Goal: Task Accomplishment & Management: Manage account settings

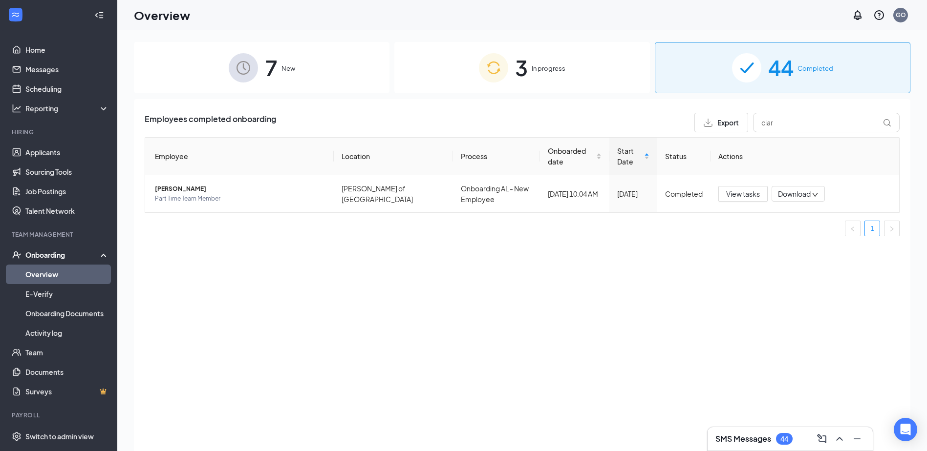
scroll to position [21, 0]
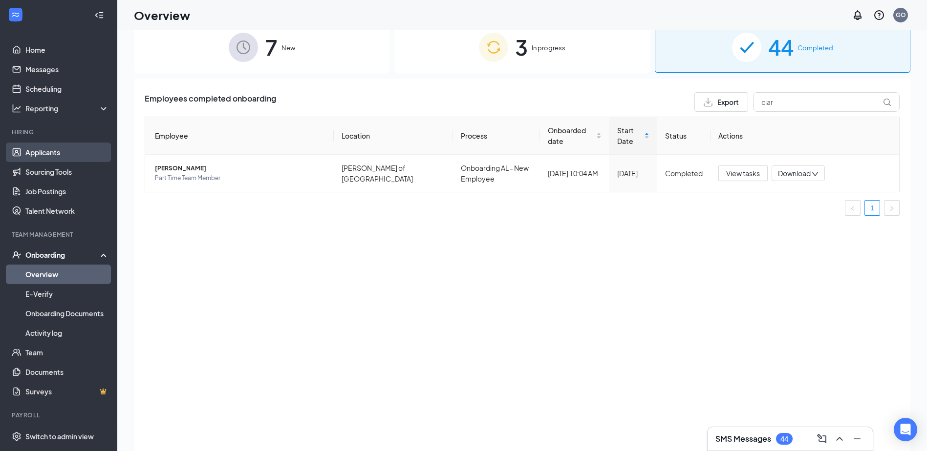
click at [68, 154] on link "Applicants" at bounding box center [67, 153] width 84 height 20
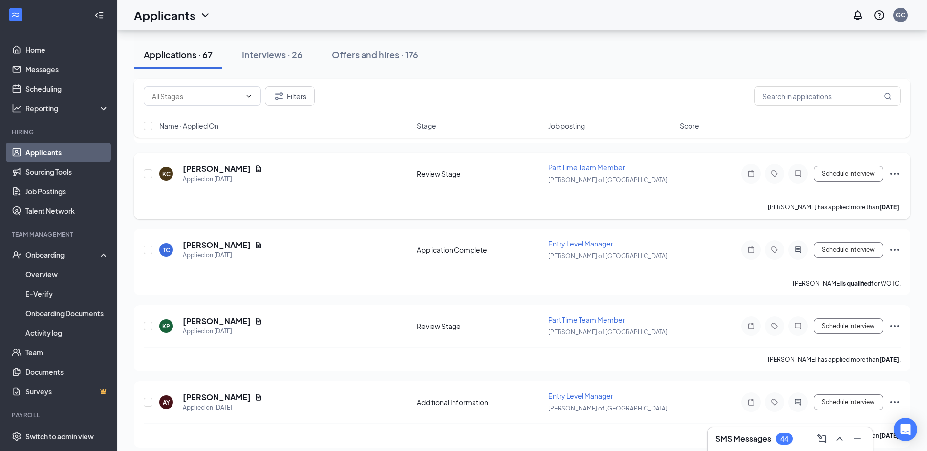
scroll to position [3518, 0]
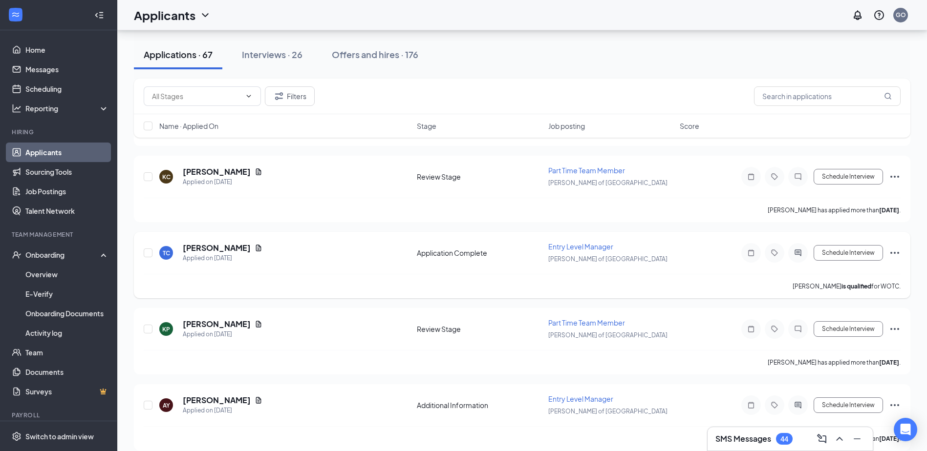
click at [894, 256] on icon "Ellipses" at bounding box center [895, 253] width 12 height 12
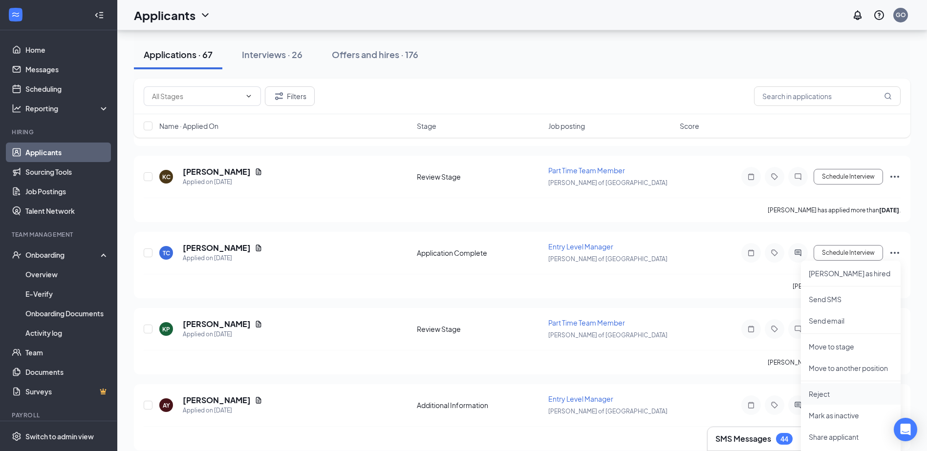
click at [827, 393] on p "Reject" at bounding box center [851, 394] width 84 height 10
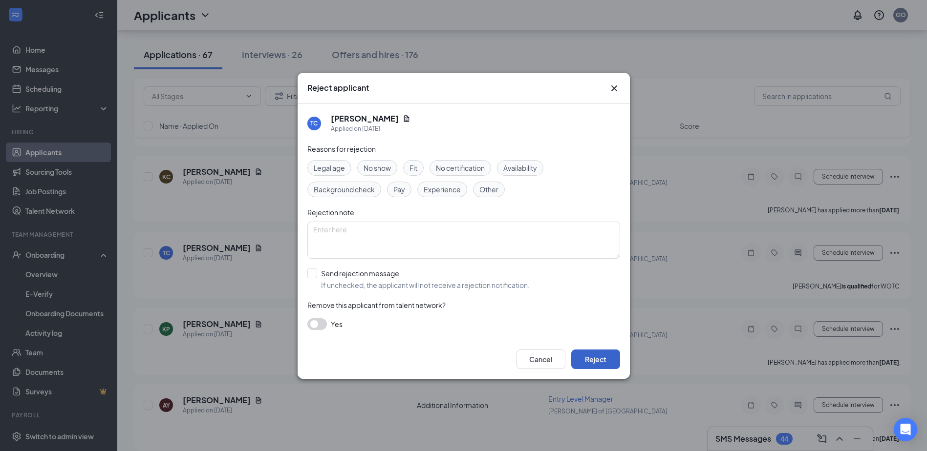
click at [596, 361] on button "Reject" at bounding box center [595, 360] width 49 height 20
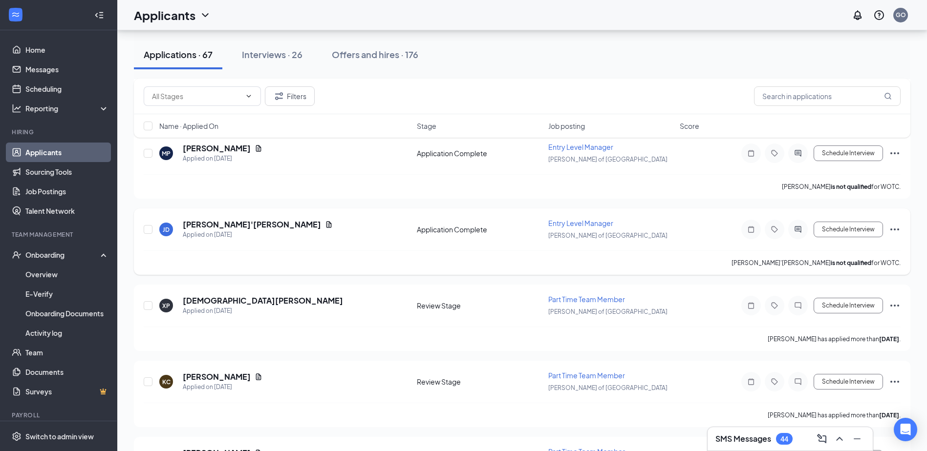
scroll to position [3371, 0]
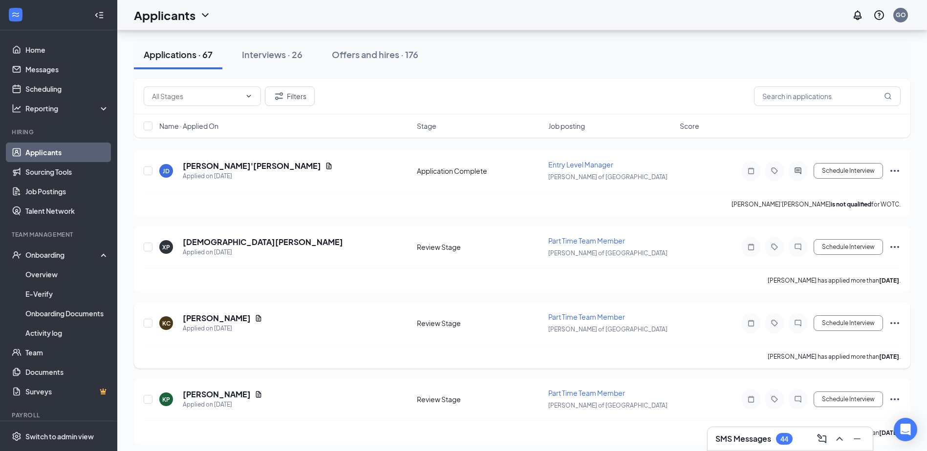
click at [893, 322] on icon "Ellipses" at bounding box center [895, 324] width 12 height 12
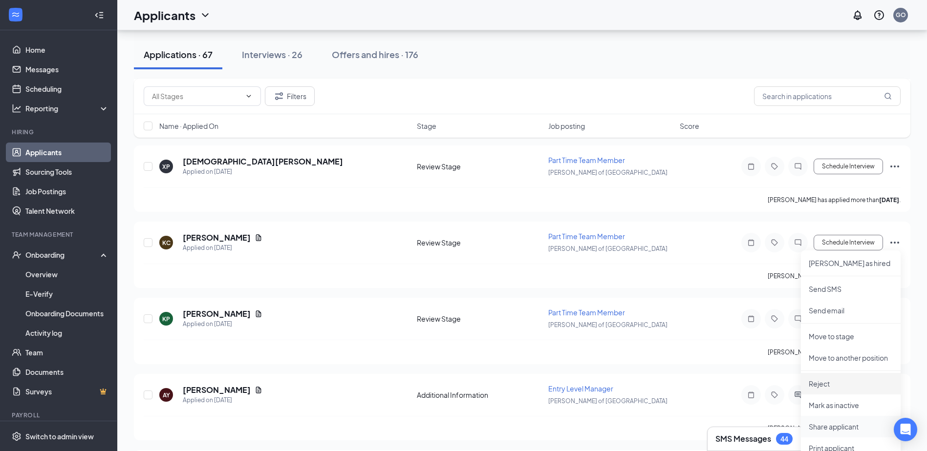
scroll to position [3469, 0]
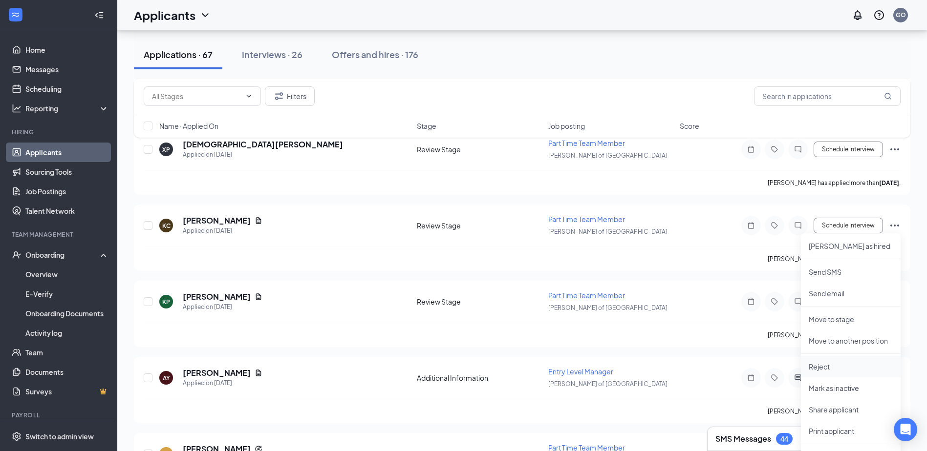
click at [822, 371] on p "Reject" at bounding box center [851, 367] width 84 height 10
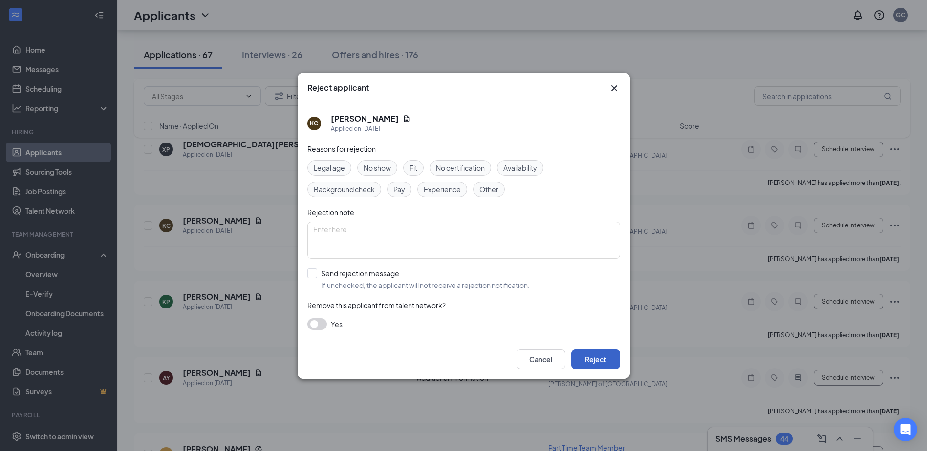
click at [612, 359] on button "Reject" at bounding box center [595, 360] width 49 height 20
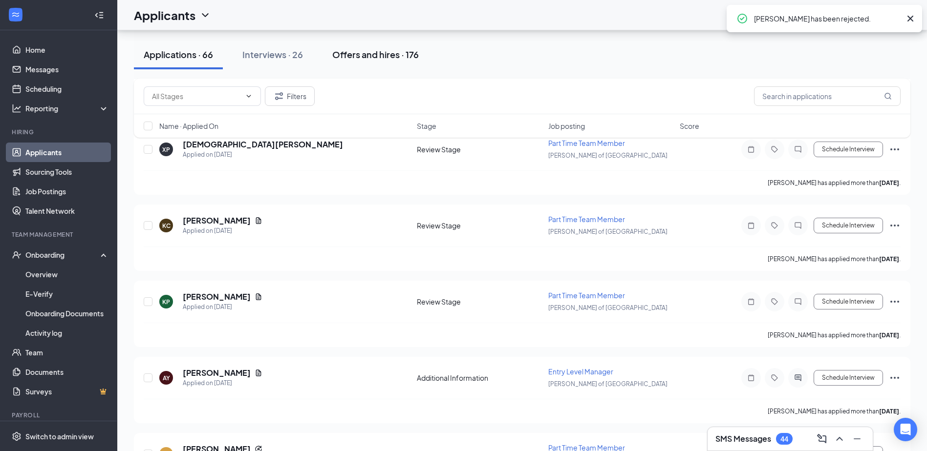
click at [359, 51] on div "Offers and hires · 176" at bounding box center [375, 54] width 86 height 12
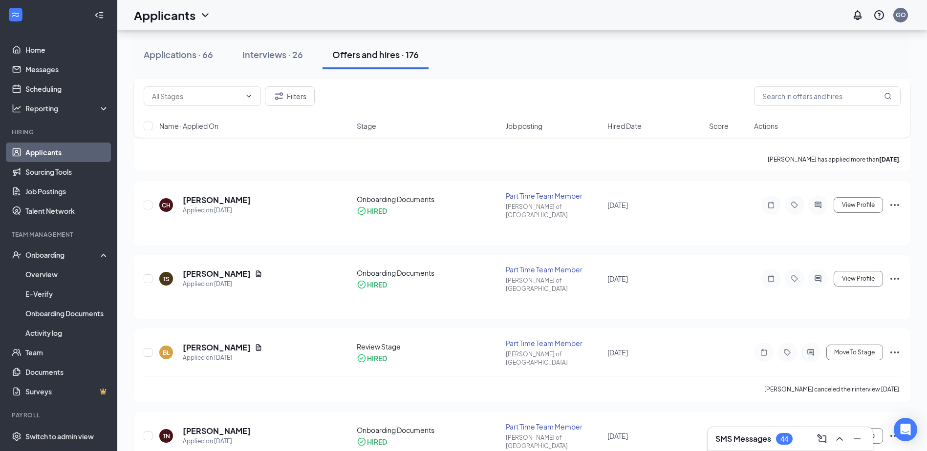
scroll to position [440, 0]
click at [192, 57] on div "Applications · 66" at bounding box center [178, 54] width 69 height 12
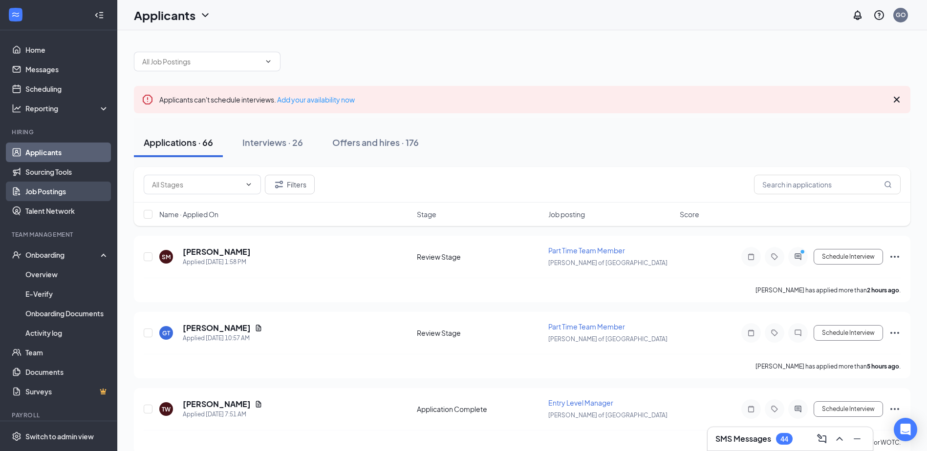
click at [82, 194] on link "Job Postings" at bounding box center [67, 192] width 84 height 20
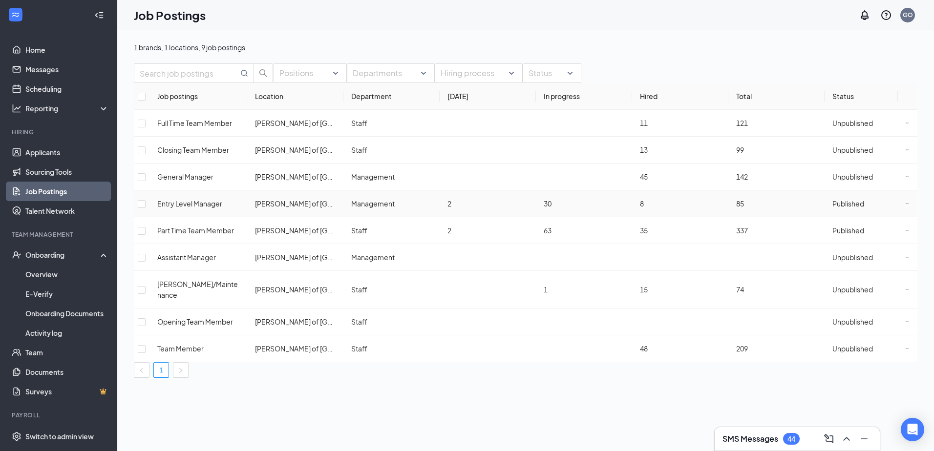
click at [906, 206] on icon "Ellipses" at bounding box center [908, 204] width 4 height 4
click at [847, 208] on span "Published" at bounding box center [848, 203] width 32 height 9
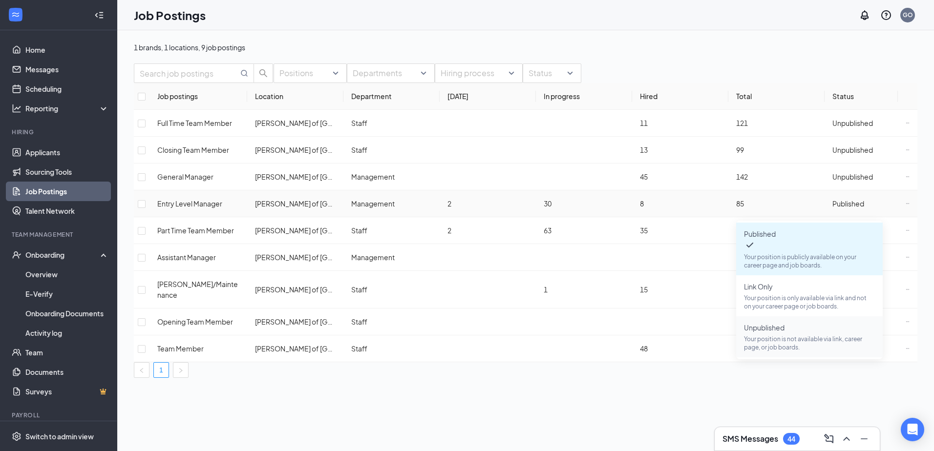
click at [781, 323] on span "Unpublished" at bounding box center [764, 327] width 41 height 9
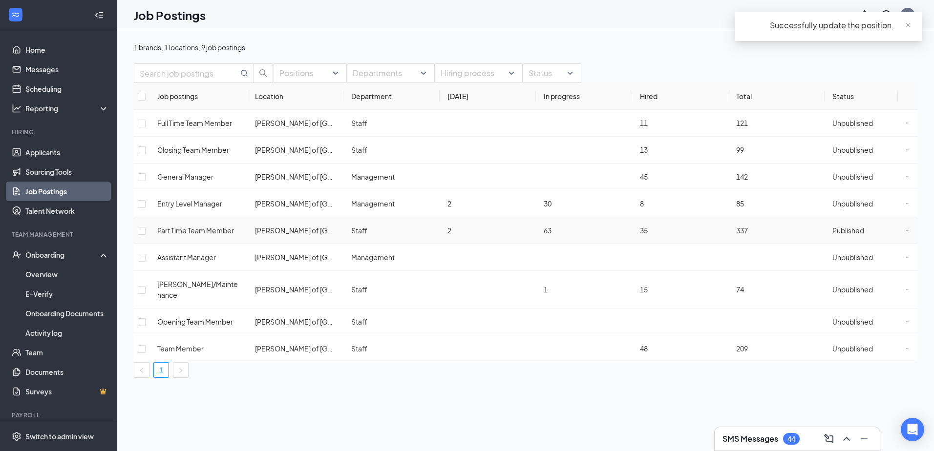
click at [860, 235] on span "Published" at bounding box center [848, 230] width 32 height 9
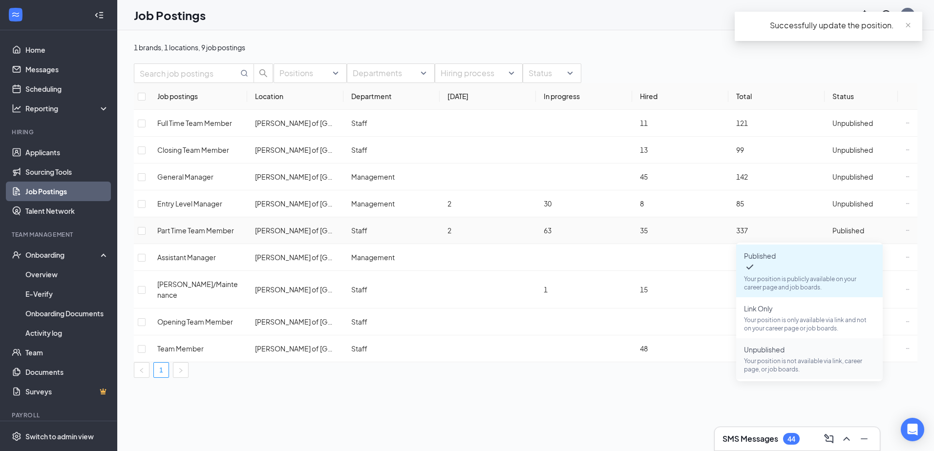
click at [800, 357] on p "Your position is not available via link, career page, or job boards." at bounding box center [809, 365] width 131 height 17
